Goal: Information Seeking & Learning: Learn about a topic

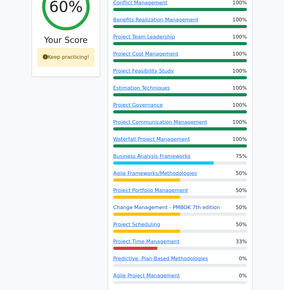
scroll to position [112, 0]
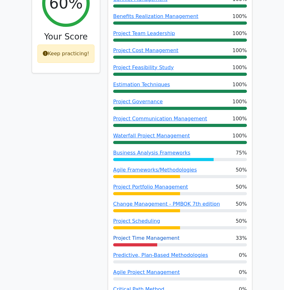
click at [165, 240] on link "Project Time Management" at bounding box center [146, 238] width 66 height 6
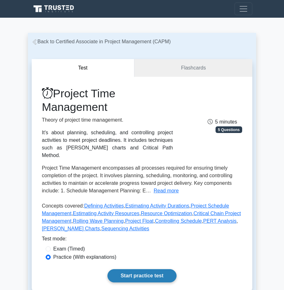
click at [156, 271] on link "Start practice test" at bounding box center [141, 276] width 69 height 13
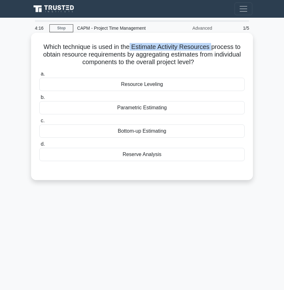
drag, startPoint x: 131, startPoint y: 47, endPoint x: 211, endPoint y: 48, distance: 79.7
click at [211, 48] on h5 "Which technique is used in the Estimate Activity Resources process to obtain re…" at bounding box center [142, 54] width 206 height 23
copy h5 "Estimate Activity Resources"
click at [150, 88] on div "Resource Leveling" at bounding box center [141, 84] width 205 height 13
click at [39, 76] on input "a. Resource Leveling" at bounding box center [39, 74] width 0 height 4
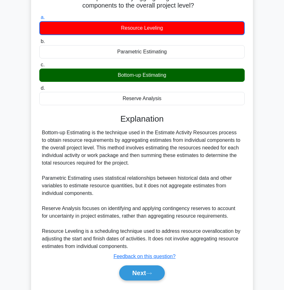
scroll to position [55, 0]
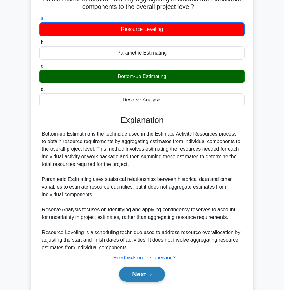
click at [142, 276] on button "Next" at bounding box center [141, 274] width 45 height 15
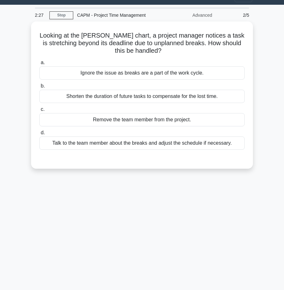
scroll to position [11, 0]
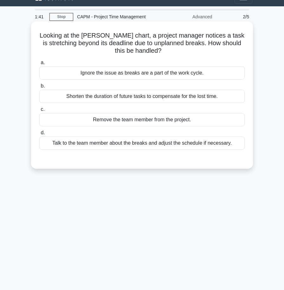
click at [144, 147] on div "Talk to the team member about the breaks and adjust the schedule if necessary." at bounding box center [141, 143] width 205 height 13
click at [39, 135] on input "d. Talk to the team member about the breaks and adjust the schedule if necessar…" at bounding box center [39, 133] width 0 height 4
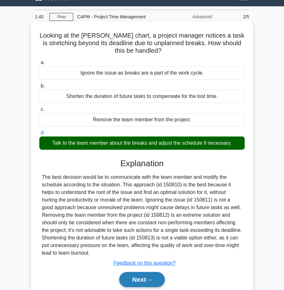
click at [148, 281] on button "Next" at bounding box center [141, 279] width 45 height 15
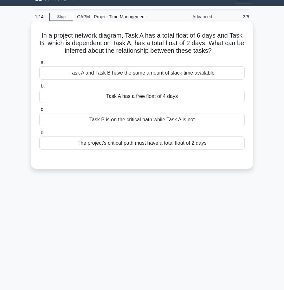
click at [155, 120] on div "Task B is on the critical path while Task A is not" at bounding box center [141, 119] width 205 height 13
click at [39, 112] on input "c. Task B is on the critical path while Task A is not" at bounding box center [39, 110] width 0 height 4
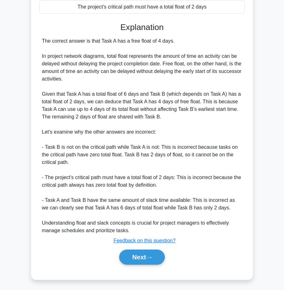
scroll to position [150, 0]
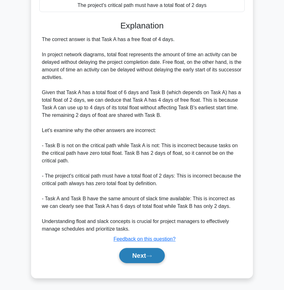
click at [143, 260] on button "Next" at bounding box center [141, 255] width 45 height 15
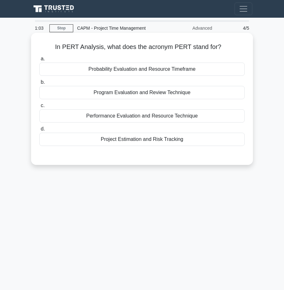
scroll to position [0, 0]
click at [179, 47] on h5 "In PERT Analysis, what does the acronym PERT stand for? .spinner_0XTQ{transform…" at bounding box center [142, 47] width 206 height 8
copy h5 "PERT"
click at [149, 94] on div "Program Evaluation and Review Technique" at bounding box center [141, 92] width 205 height 13
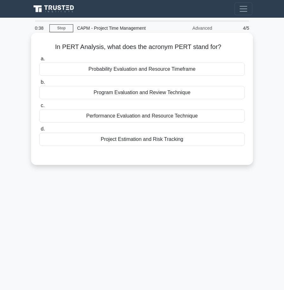
click at [39, 84] on input "b. Program Evaluation and Review Technique" at bounding box center [39, 82] width 0 height 4
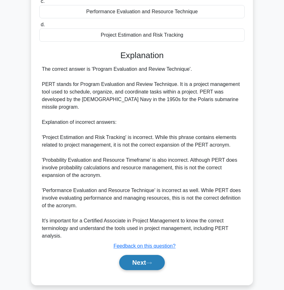
scroll to position [104, 0]
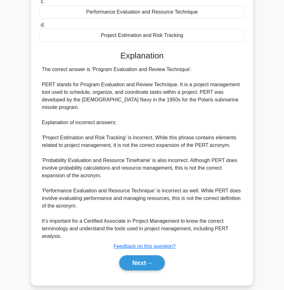
click at [147, 253] on div "Next" at bounding box center [141, 263] width 205 height 20
click at [146, 257] on button "Next" at bounding box center [141, 263] width 45 height 15
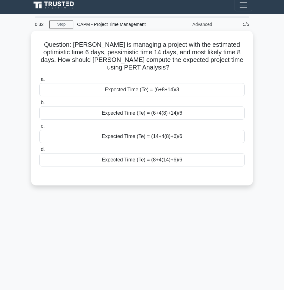
scroll to position [1, 0]
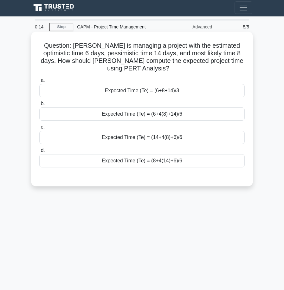
click at [195, 109] on div "Expected Time (Te) = (6+4(8)+14)/6" at bounding box center [141, 114] width 205 height 13
click at [39, 106] on input "b. Expected Time (Te) = (6+4(8)+14)/6" at bounding box center [39, 104] width 0 height 4
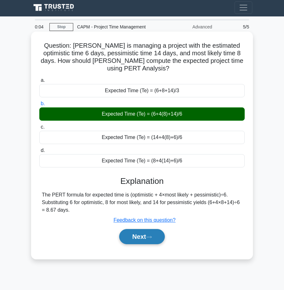
click at [142, 234] on button "Next" at bounding box center [141, 236] width 45 height 15
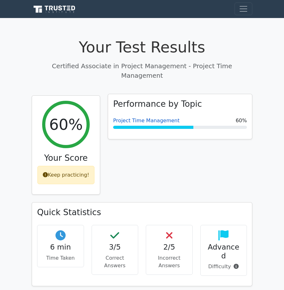
click at [140, 118] on link "Project Time Management" at bounding box center [146, 121] width 66 height 6
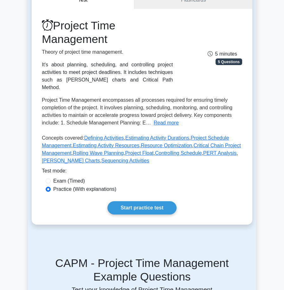
scroll to position [79, 0]
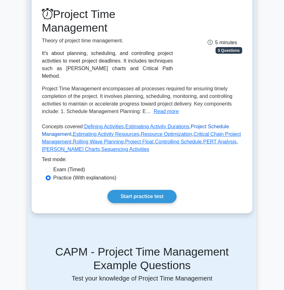
click at [221, 124] on link "Project Schedule Management" at bounding box center [135, 130] width 187 height 13
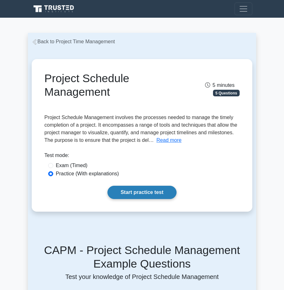
click at [143, 194] on link "Start practice test" at bounding box center [141, 192] width 69 height 13
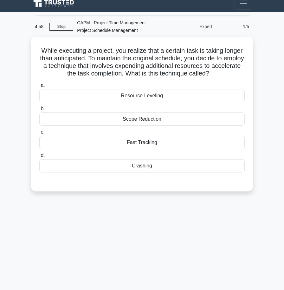
scroll to position [4, 0]
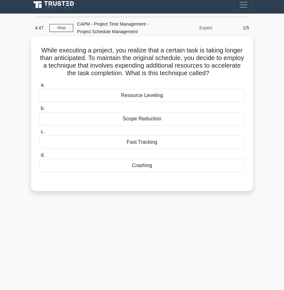
click at [155, 96] on div "Resource Leveling" at bounding box center [141, 95] width 205 height 13
click at [39, 87] on input "a. Resource Leveling" at bounding box center [39, 85] width 0 height 4
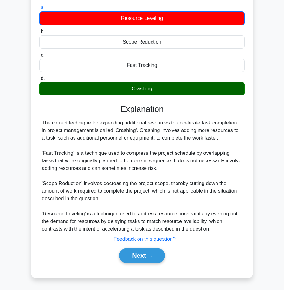
scroll to position [82, 0]
click at [149, 256] on icon at bounding box center [149, 256] width 6 height 3
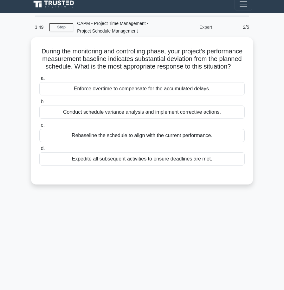
scroll to position [3, 0]
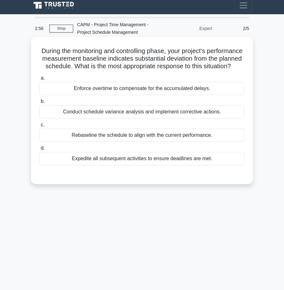
click at [188, 114] on div "Conduct schedule variance analysis and implement corrective actions." at bounding box center [141, 111] width 205 height 13
click at [39, 104] on input "b. Conduct schedule variance analysis and implement corrective actions." at bounding box center [39, 102] width 0 height 4
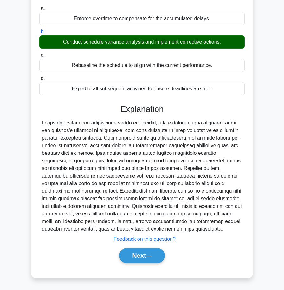
scroll to position [74, 0]
click at [149, 256] on icon at bounding box center [148, 257] width 5 height 2
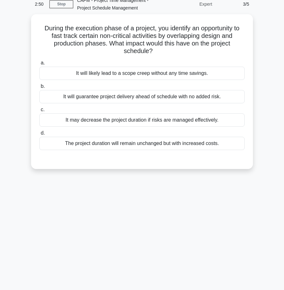
scroll to position [28, 0]
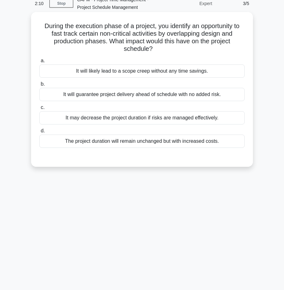
click at [156, 122] on div "It may decrease the project duration if risks are managed effectively." at bounding box center [141, 117] width 205 height 13
click at [39, 110] on input "c. It may decrease the project duration if risks are managed effectively." at bounding box center [39, 108] width 0 height 4
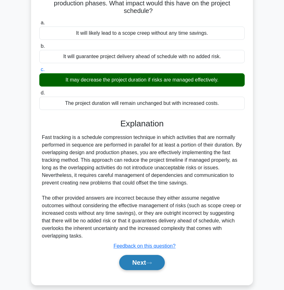
scroll to position [66, 0]
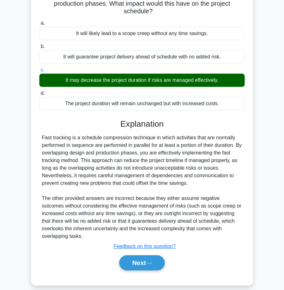
click at [148, 244] on div "Explanation Fast tracking is a schedule compression technique in which activiti…" at bounding box center [141, 196] width 205 height 154
click at [147, 256] on button "Next" at bounding box center [141, 263] width 45 height 15
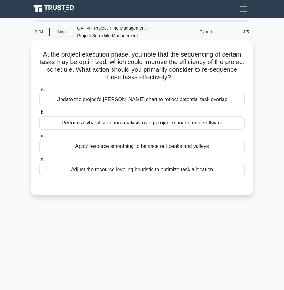
scroll to position [0, 0]
click at [168, 100] on div "Update the project's Gantt chart to reflect potential task overlap" at bounding box center [141, 99] width 205 height 13
click at [39, 91] on input "a. Update the project's Gantt chart to reflect potential task overlap" at bounding box center [39, 89] width 0 height 4
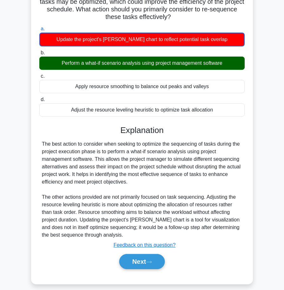
scroll to position [65, 0]
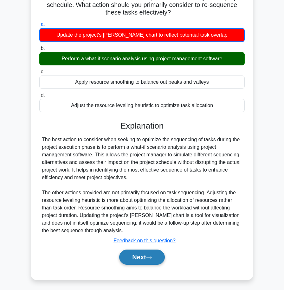
click at [152, 257] on icon at bounding box center [149, 257] width 6 height 3
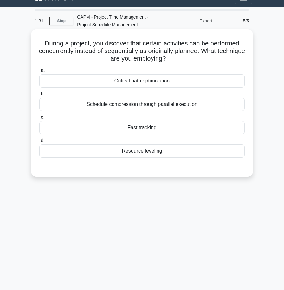
scroll to position [11, 0]
click at [169, 155] on div "Resource leveling" at bounding box center [141, 151] width 205 height 13
click at [39, 143] on input "d. Resource leveling" at bounding box center [39, 141] width 0 height 4
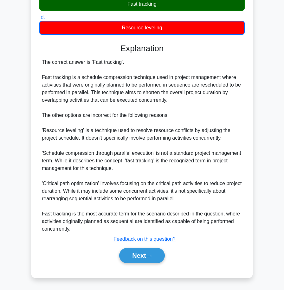
scroll to position [135, 0]
click at [143, 260] on button "Next" at bounding box center [141, 255] width 45 height 15
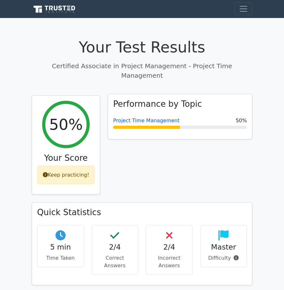
click at [157, 118] on link "Project Time Management" at bounding box center [146, 121] width 66 height 6
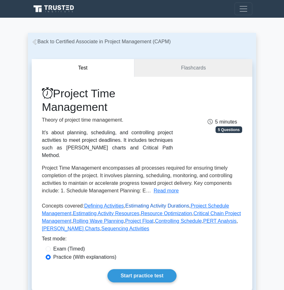
click at [163, 203] on link "Estimating Activity Durations" at bounding box center [157, 205] width 64 height 5
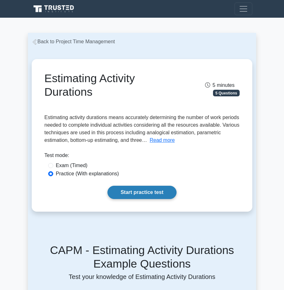
click at [151, 197] on link "Start practice test" at bounding box center [141, 192] width 69 height 13
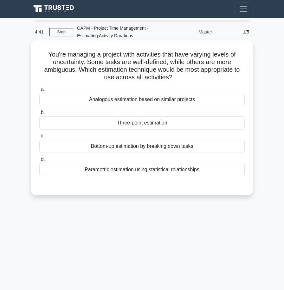
click at [147, 102] on div "Analogous estimation based on similar projects" at bounding box center [141, 99] width 205 height 13
click at [39, 91] on input "a. Analogous estimation based on similar projects" at bounding box center [39, 89] width 0 height 4
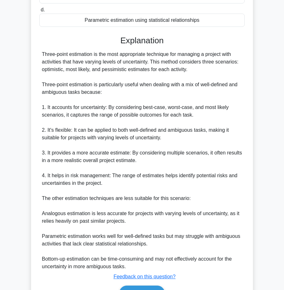
scroll to position [165, 0]
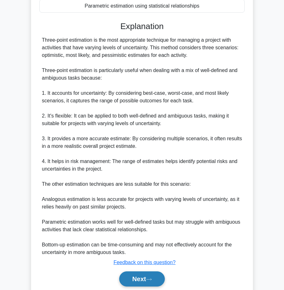
click at [153, 282] on button "Next" at bounding box center [141, 279] width 45 height 15
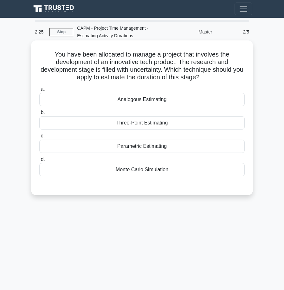
scroll to position [0, 0]
click at [134, 125] on div "Three-Point Estimating" at bounding box center [141, 122] width 205 height 13
click at [39, 115] on input "b. Three-Point Estimating" at bounding box center [39, 113] width 0 height 4
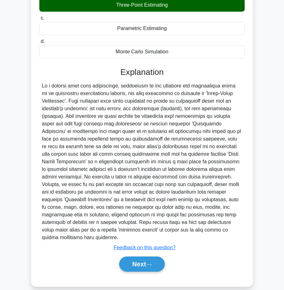
scroll to position [119, 0]
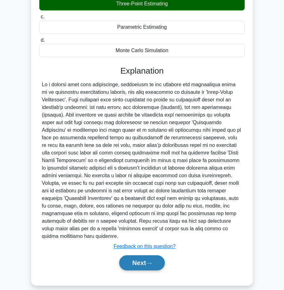
click at [149, 256] on button "Next" at bounding box center [141, 263] width 45 height 15
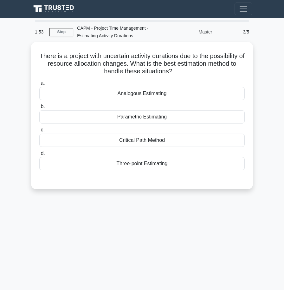
scroll to position [0, 0]
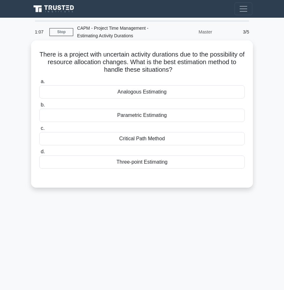
click at [155, 161] on div "Three-point Estimating" at bounding box center [141, 162] width 205 height 13
click at [39, 154] on input "d. Three-point Estimating" at bounding box center [39, 152] width 0 height 4
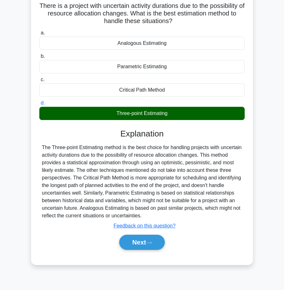
scroll to position [49, 0]
click at [150, 246] on button "Next" at bounding box center [141, 242] width 45 height 15
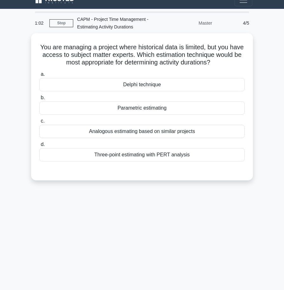
scroll to position [9, 0]
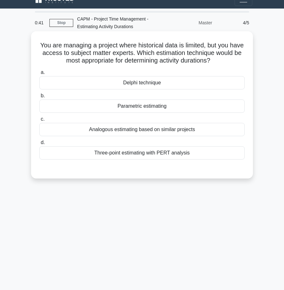
click at [116, 88] on div "Delphi technique" at bounding box center [141, 82] width 205 height 13
click at [39, 75] on input "a. Delphi technique" at bounding box center [39, 73] width 0 height 4
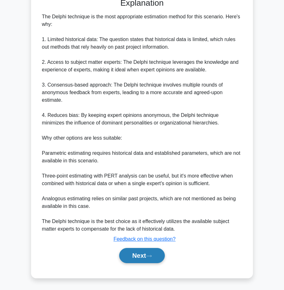
click at [143, 253] on button "Next" at bounding box center [141, 255] width 45 height 15
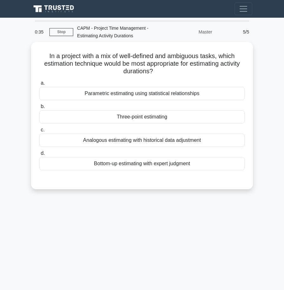
scroll to position [0, 0]
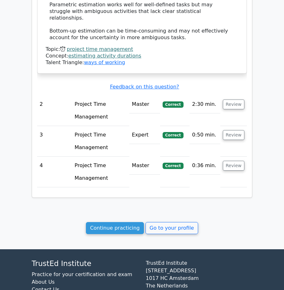
scroll to position [697, 0]
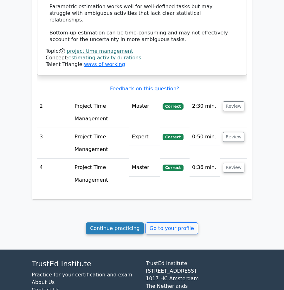
click at [126, 223] on link "Continue practicing" at bounding box center [115, 229] width 58 height 12
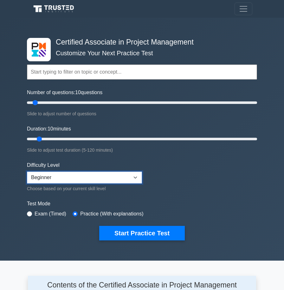
select select "intermediate"
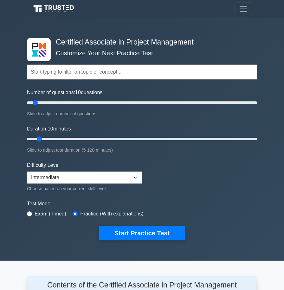
click at [189, 171] on form "Topics Project Scope Management Project Time Management Project Cost Management…" at bounding box center [142, 143] width 230 height 195
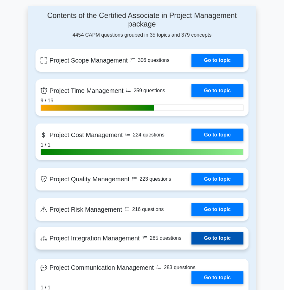
scroll to position [252, 0]
